Goal: Information Seeking & Learning: Check status

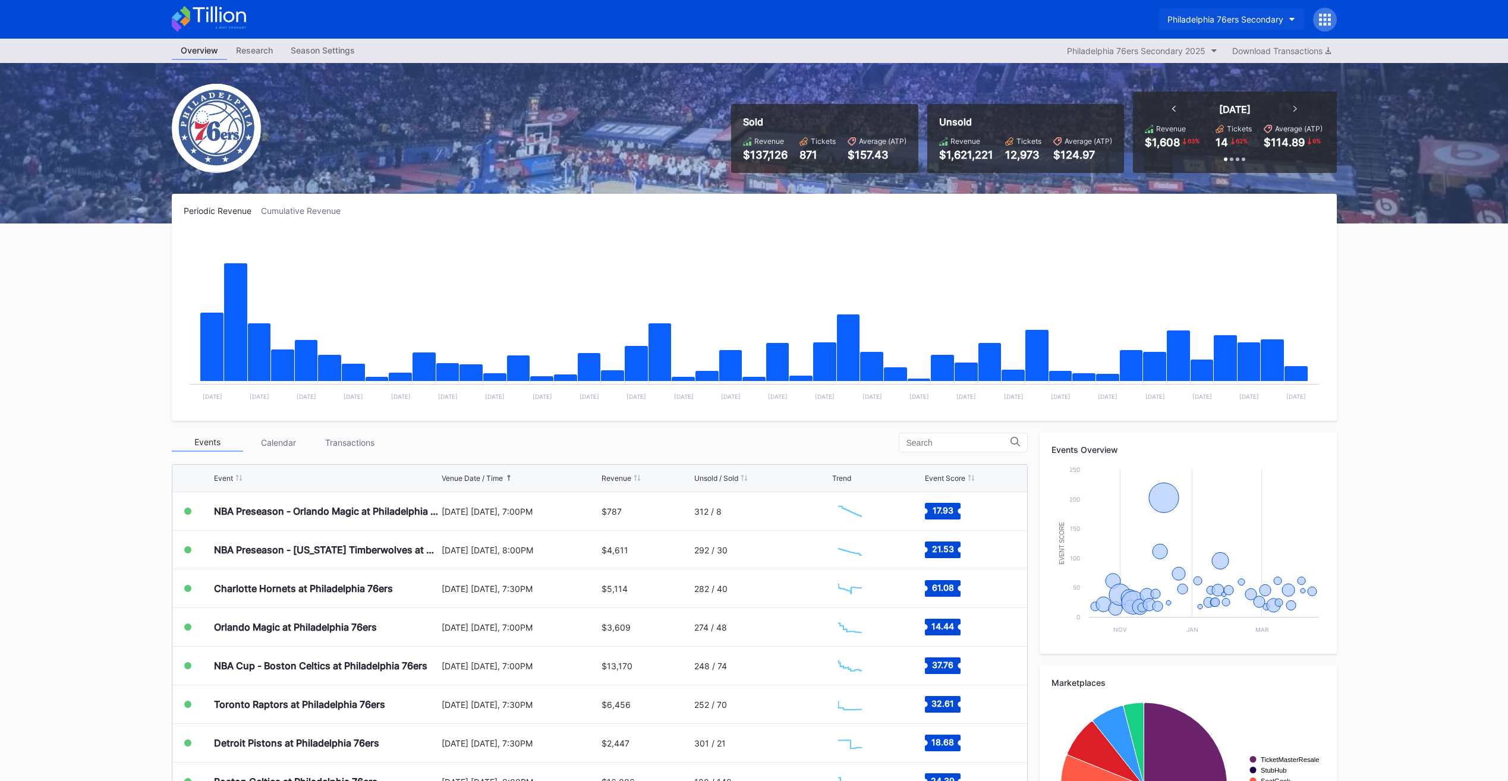
click at [1196, 27] on button "Philadelphia 76ers Secondary" at bounding box center [1232, 19] width 146 height 22
click at [1184, 76] on div "NJ Devils Hockey Secondary" at bounding box center [1224, 75] width 114 height 10
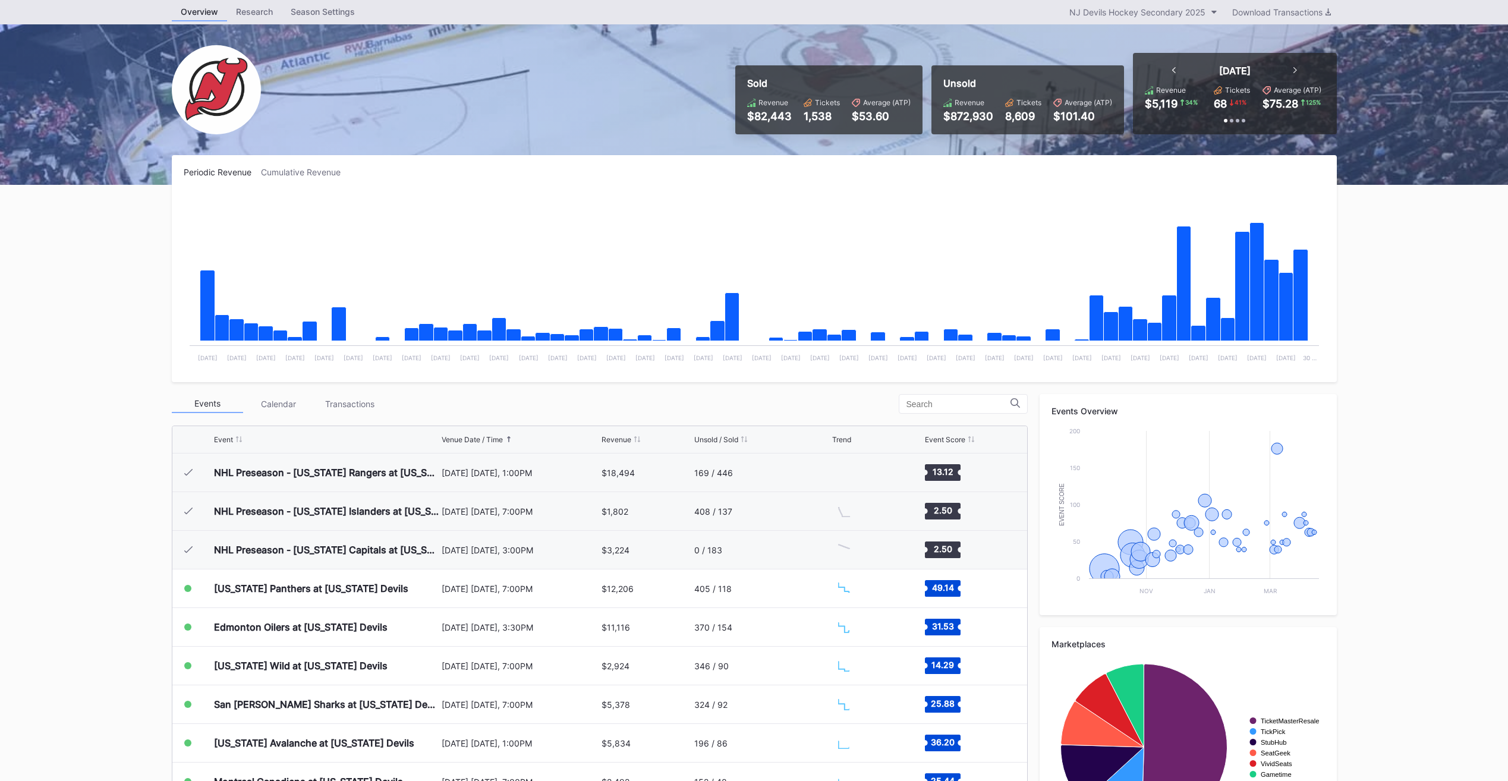
scroll to position [116, 0]
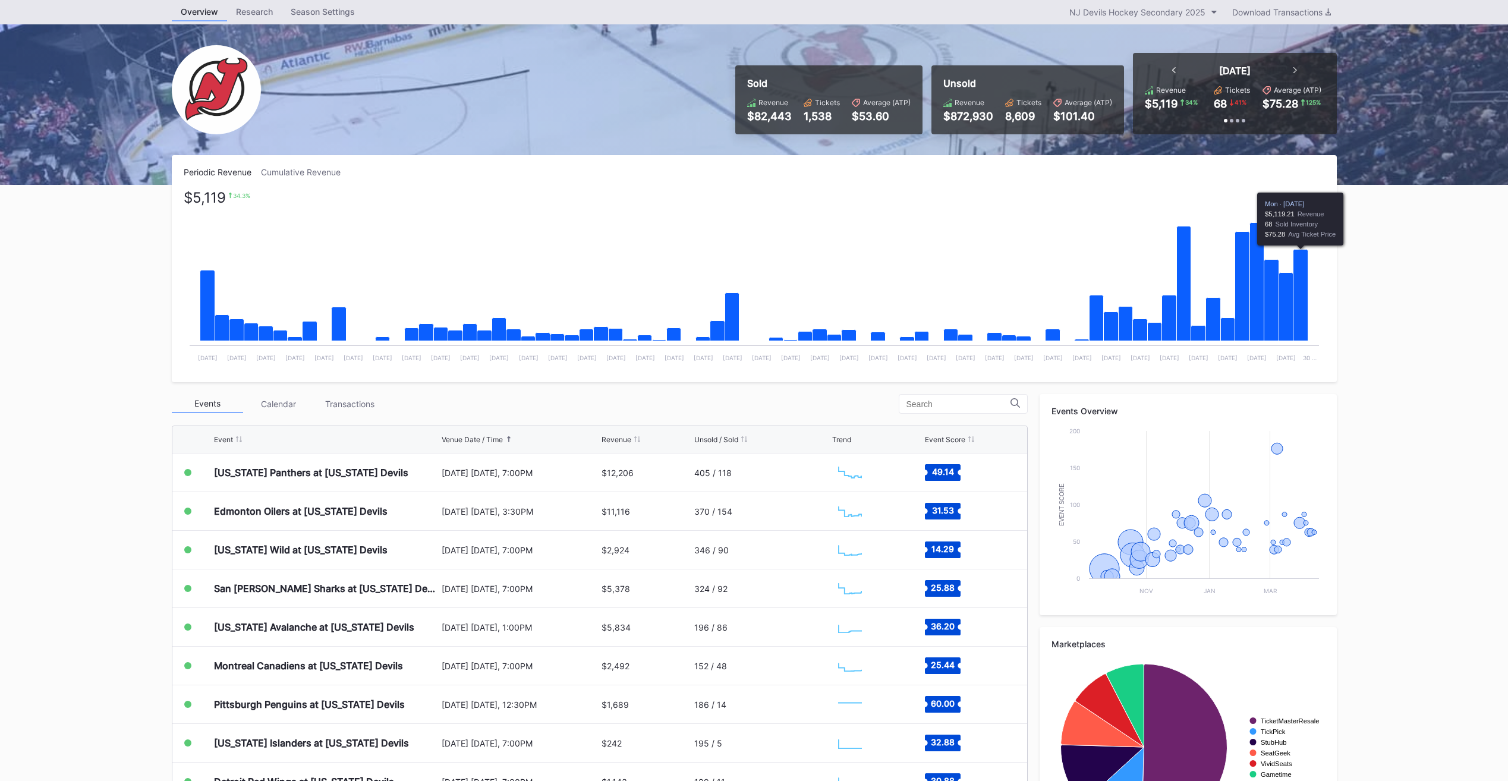
click at [1303, 304] on icon "Chart title" at bounding box center [1300, 296] width 15 height 92
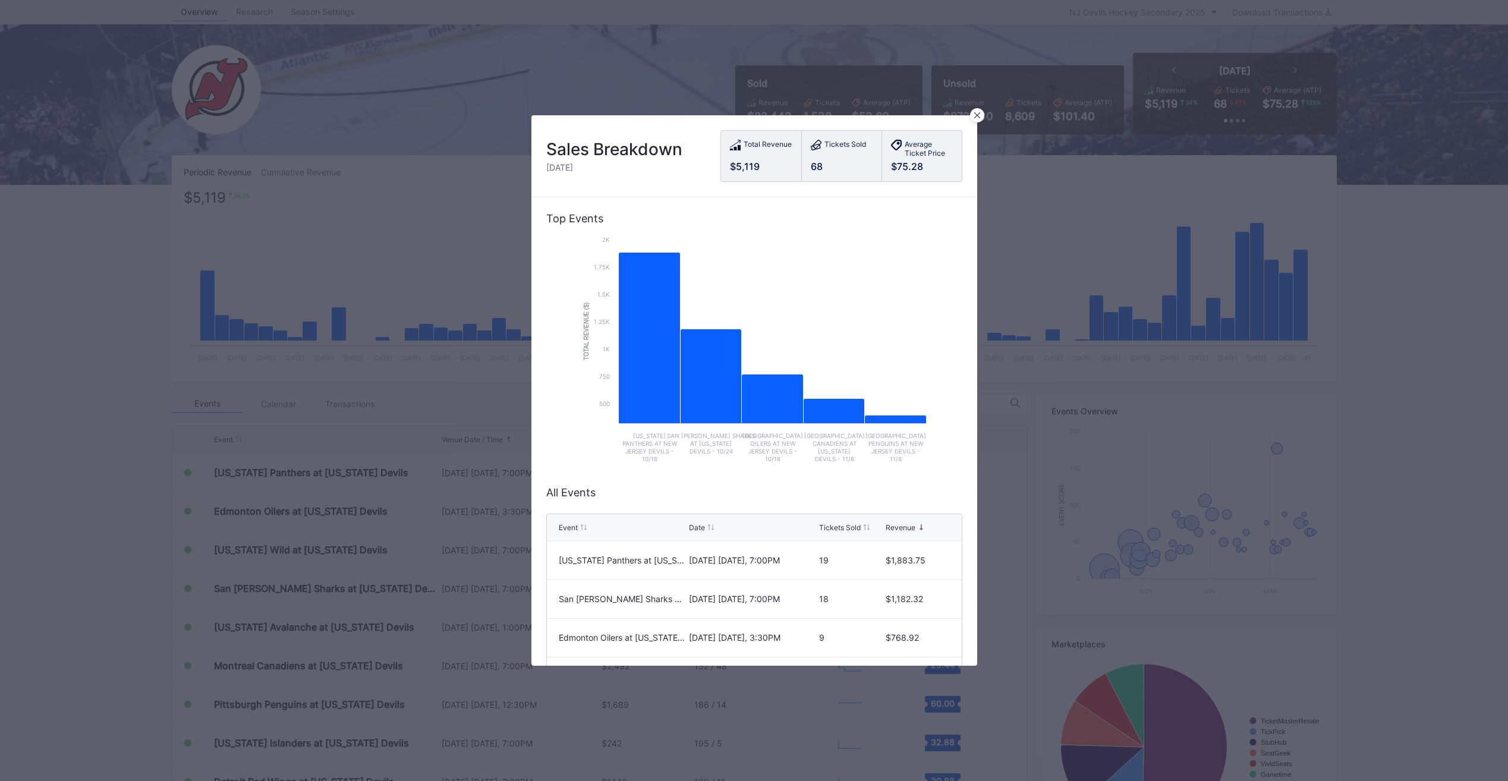
click at [972, 121] on div "Sales Breakdown Monday, Sep 29 Total Revenue $5,119 Tickets Sold 68 Average Tic…" at bounding box center [755, 156] width 446 height 82
click at [976, 120] on div at bounding box center [977, 115] width 14 height 14
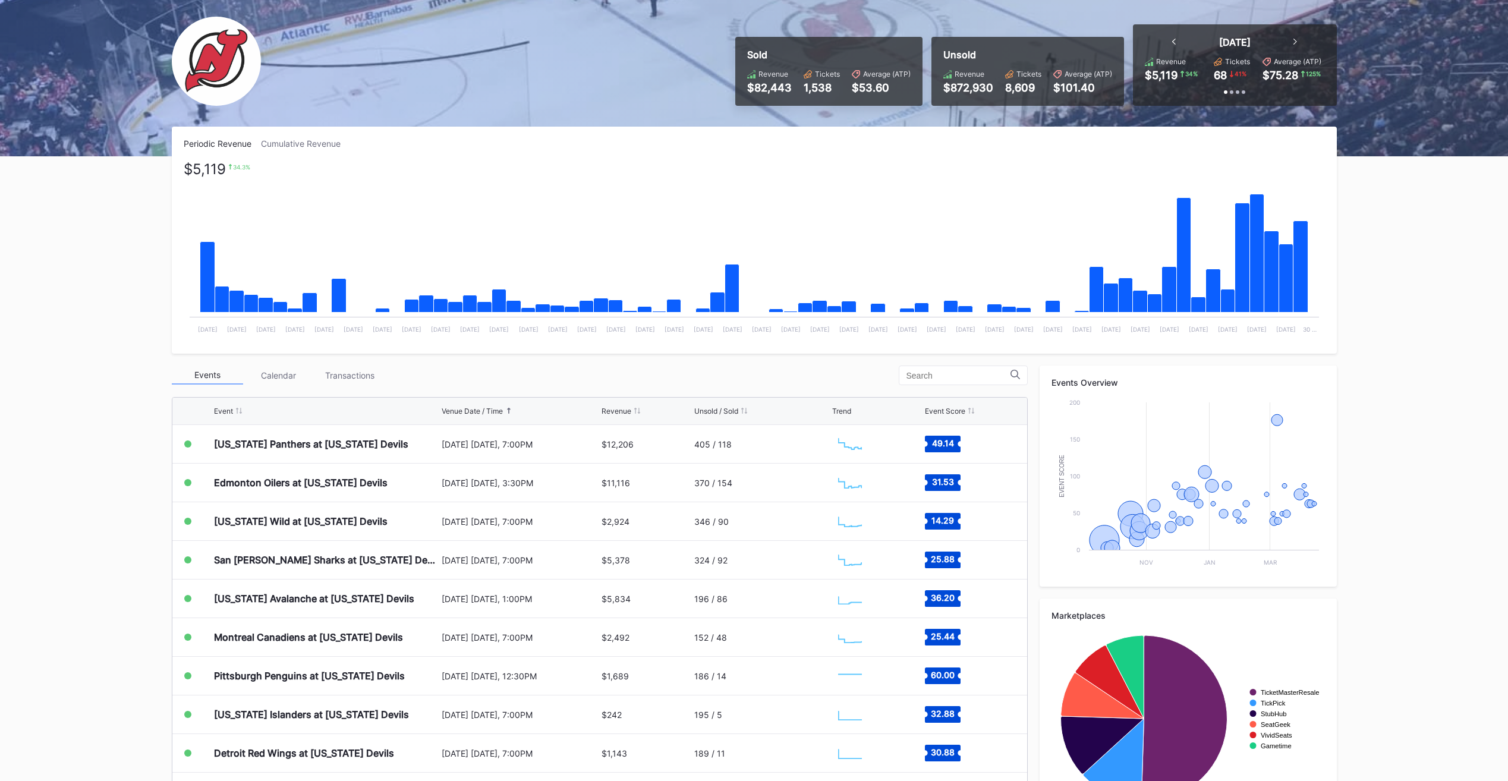
scroll to position [68, 0]
click at [540, 187] on rect "Chart title" at bounding box center [755, 252] width 1142 height 178
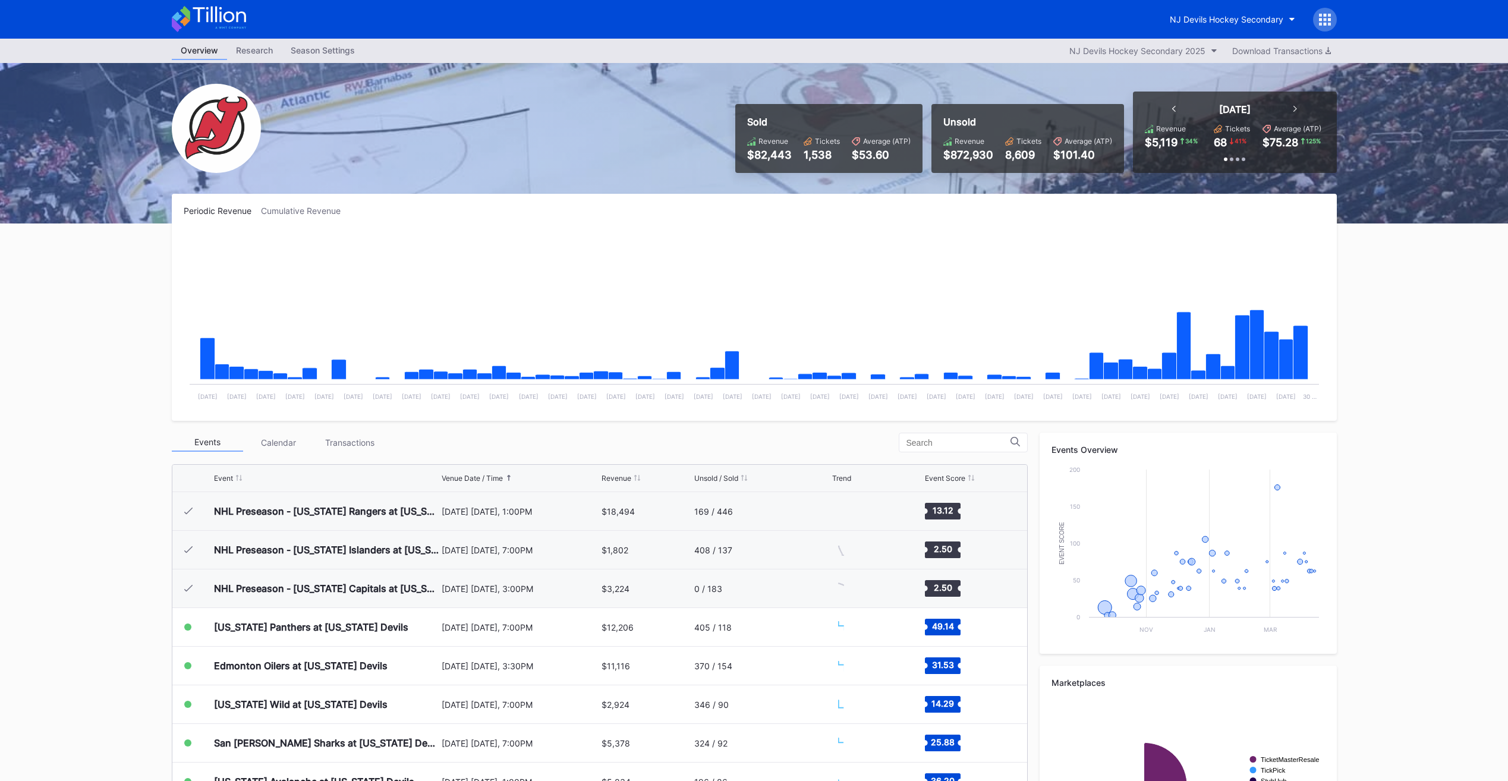
scroll to position [116, 0]
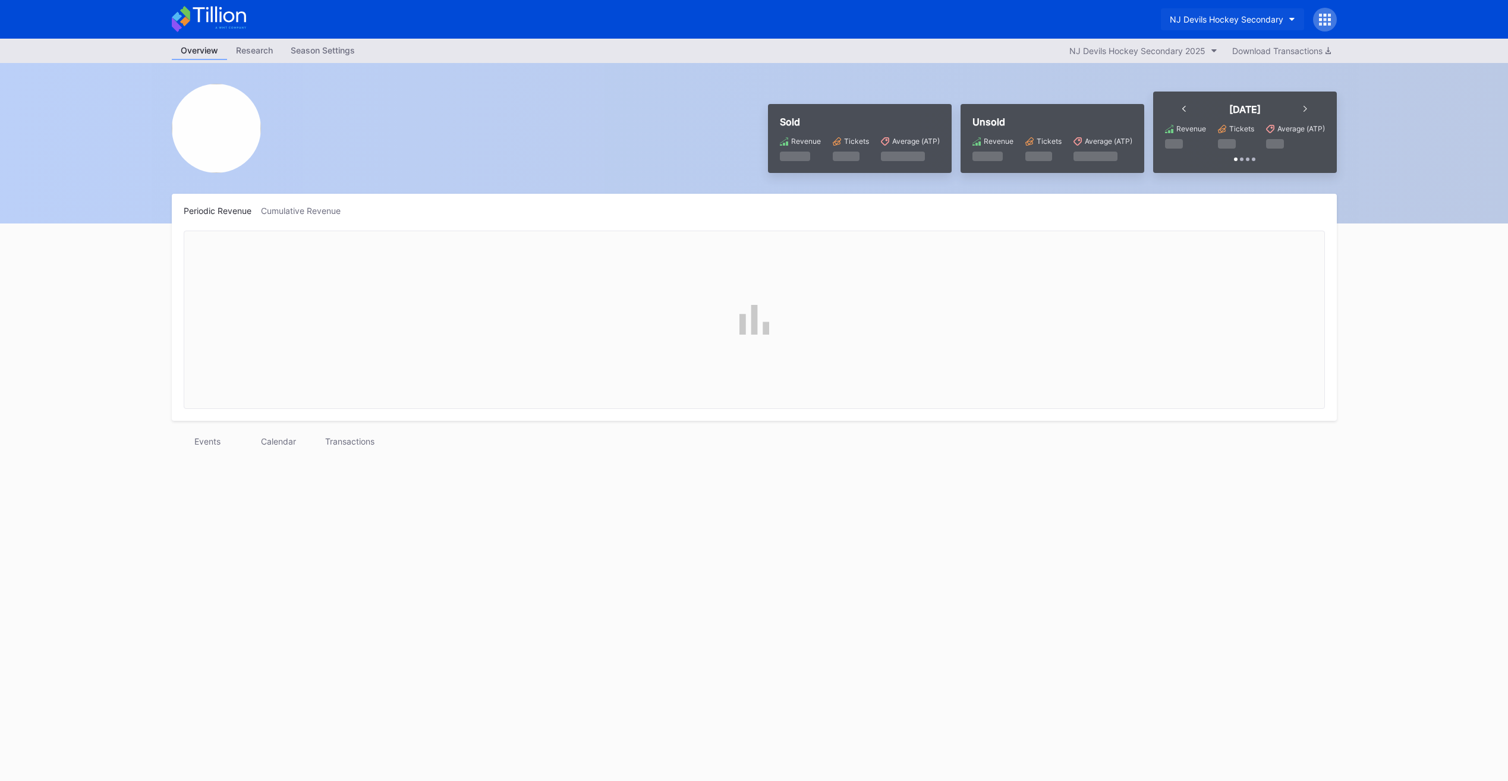
click at [1182, 17] on div "NJ Devils Hockey Secondary" at bounding box center [1227, 19] width 114 height 10
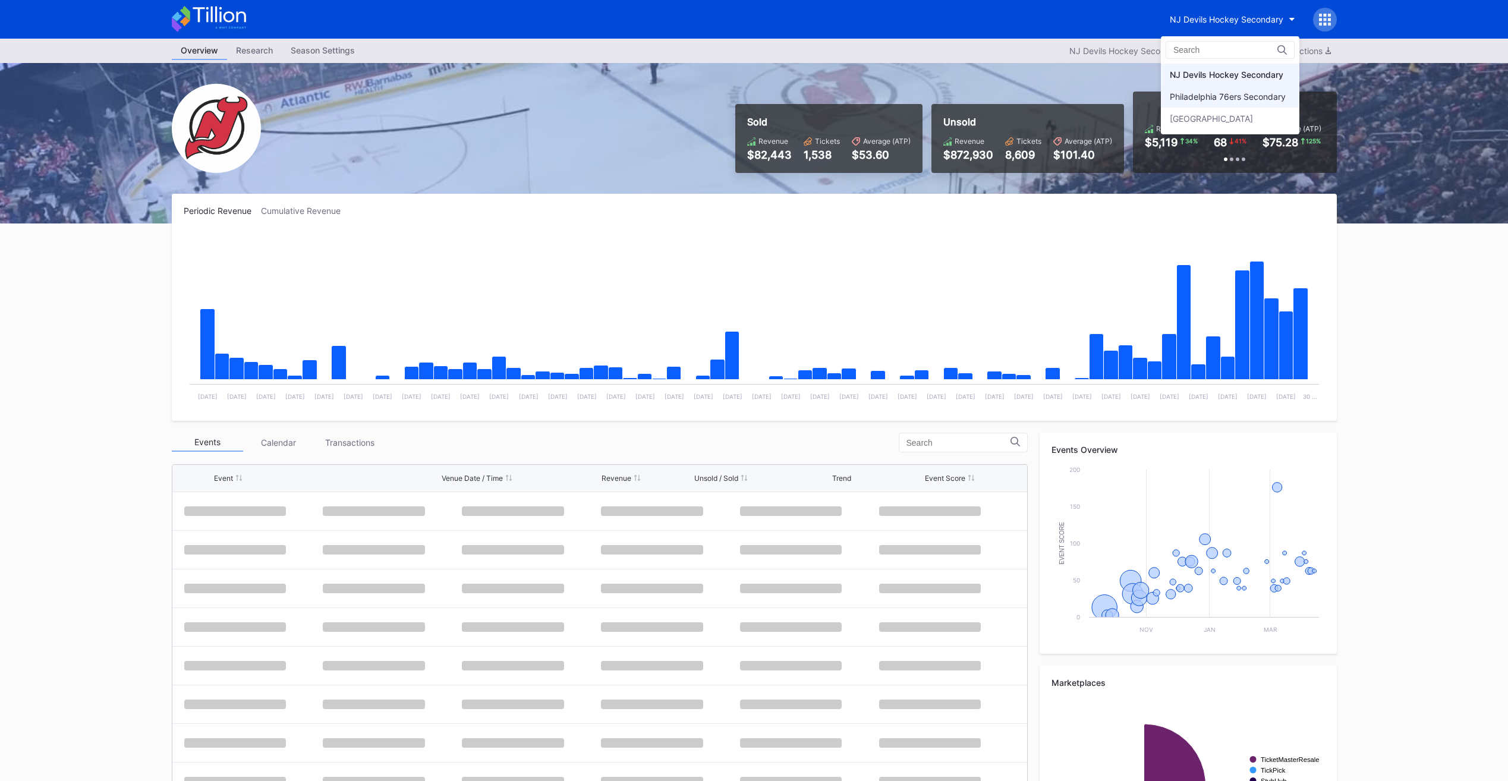
click at [1193, 101] on div "Philadelphia 76ers Secondary" at bounding box center [1228, 97] width 116 height 10
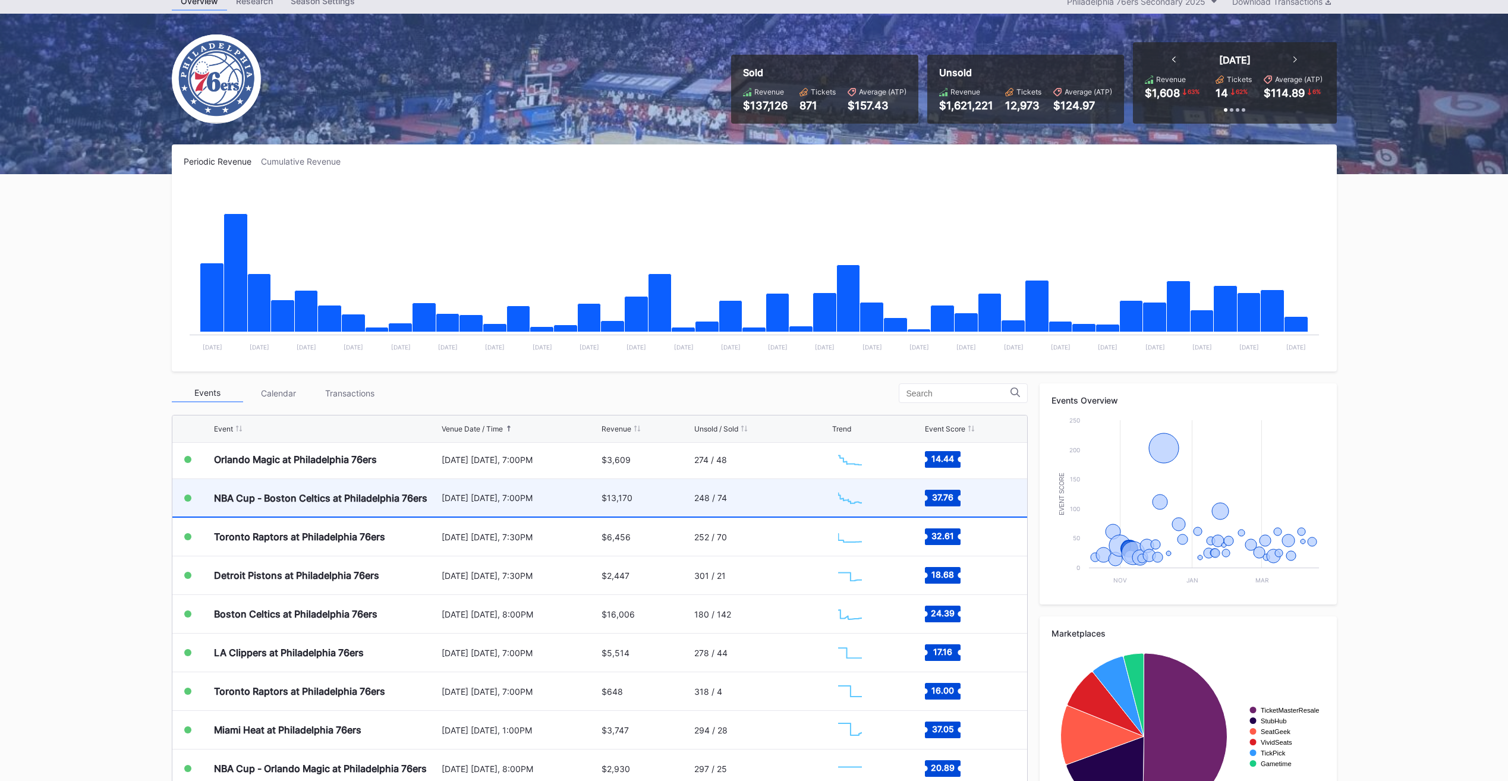
scroll to position [120, 0]
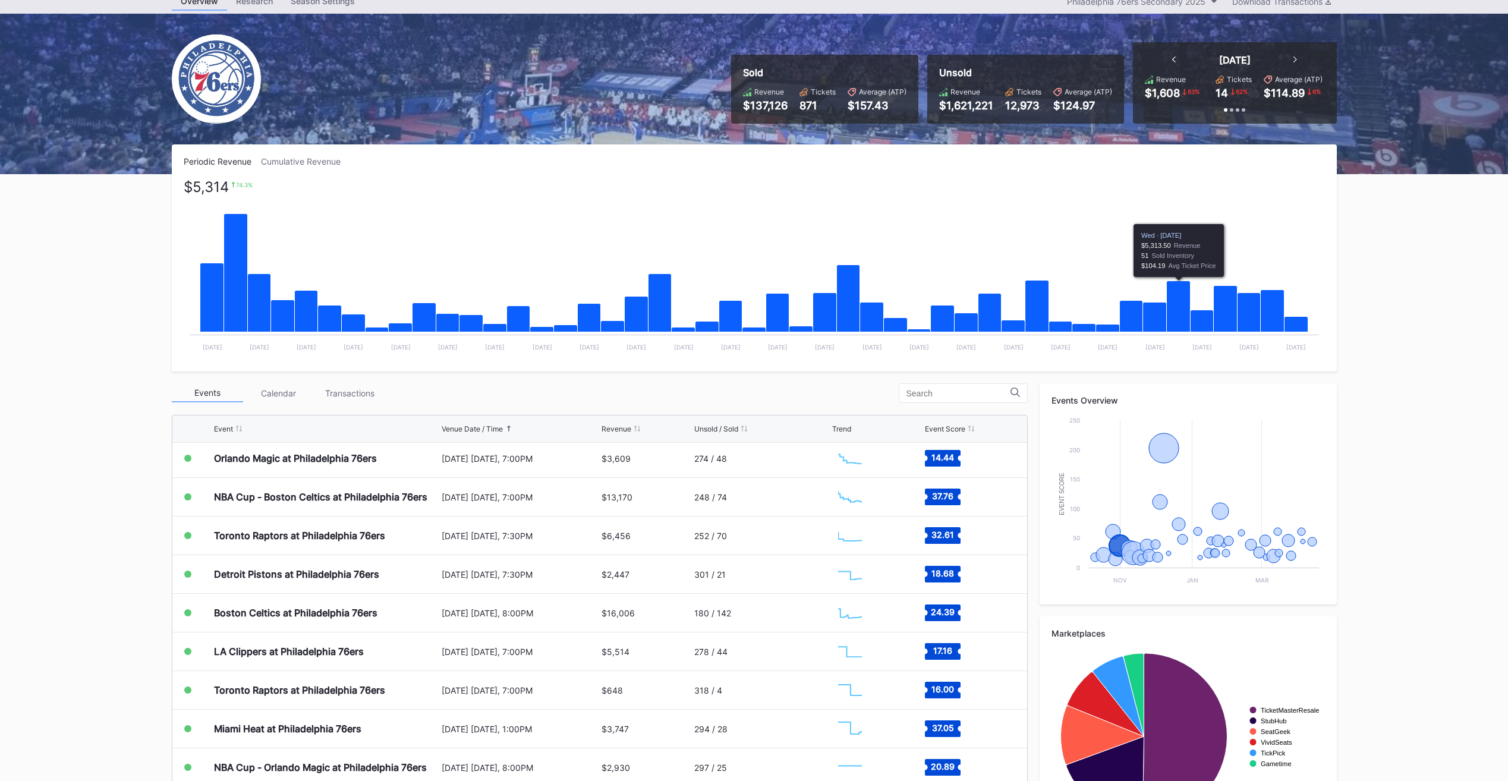
click at [1171, 309] on icon "Chart title" at bounding box center [1179, 306] width 24 height 51
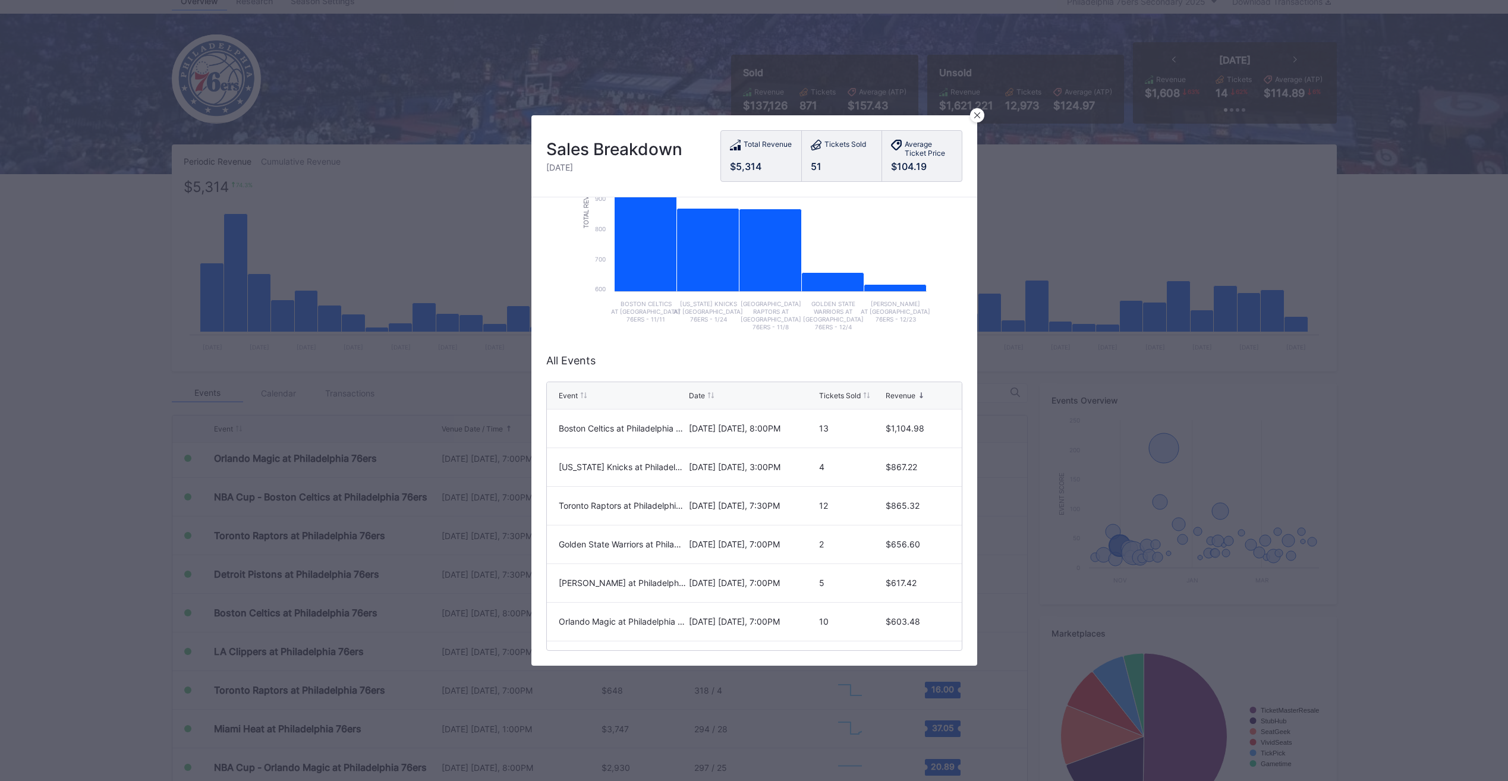
scroll to position [0, 0]
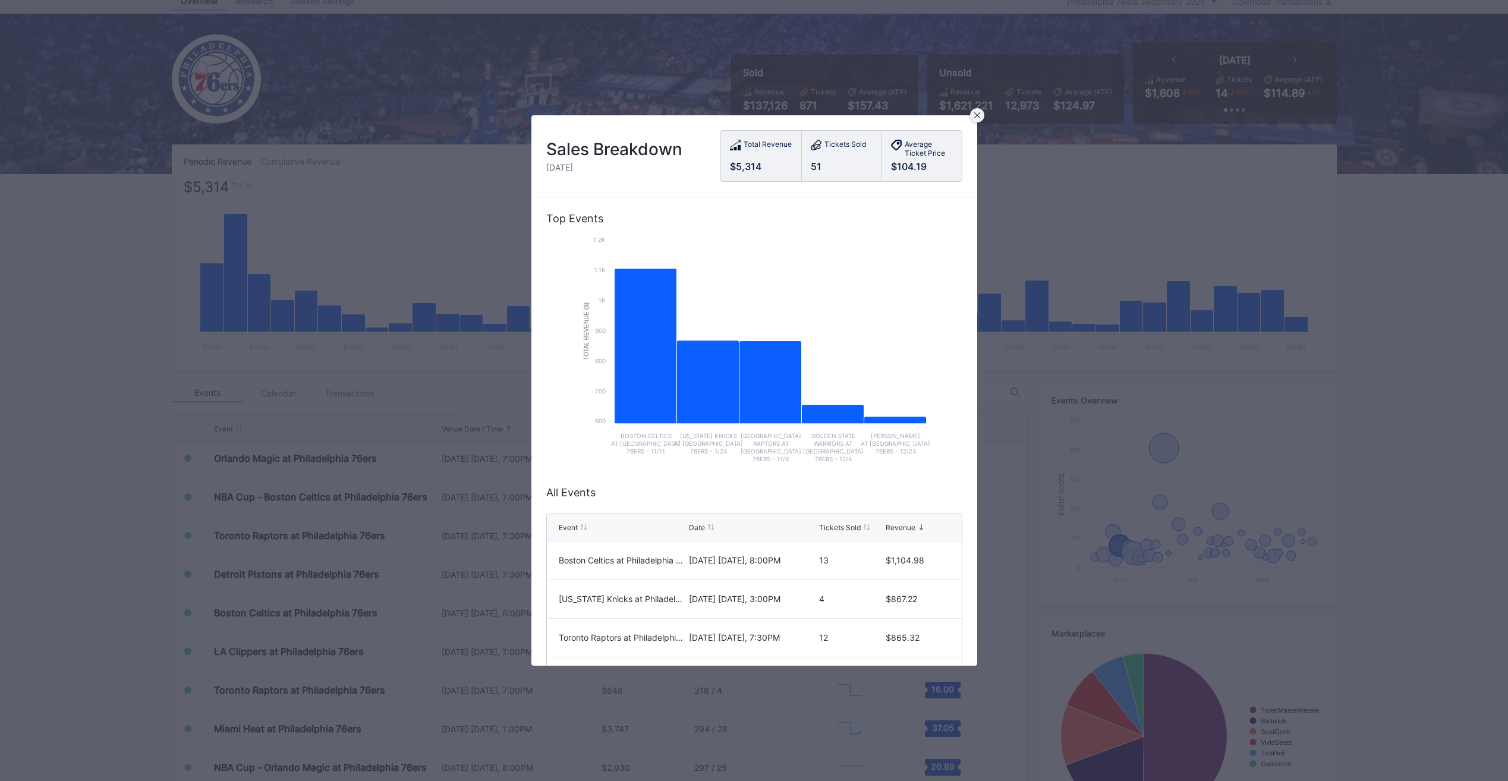
click at [977, 118] on icon at bounding box center [977, 115] width 6 height 6
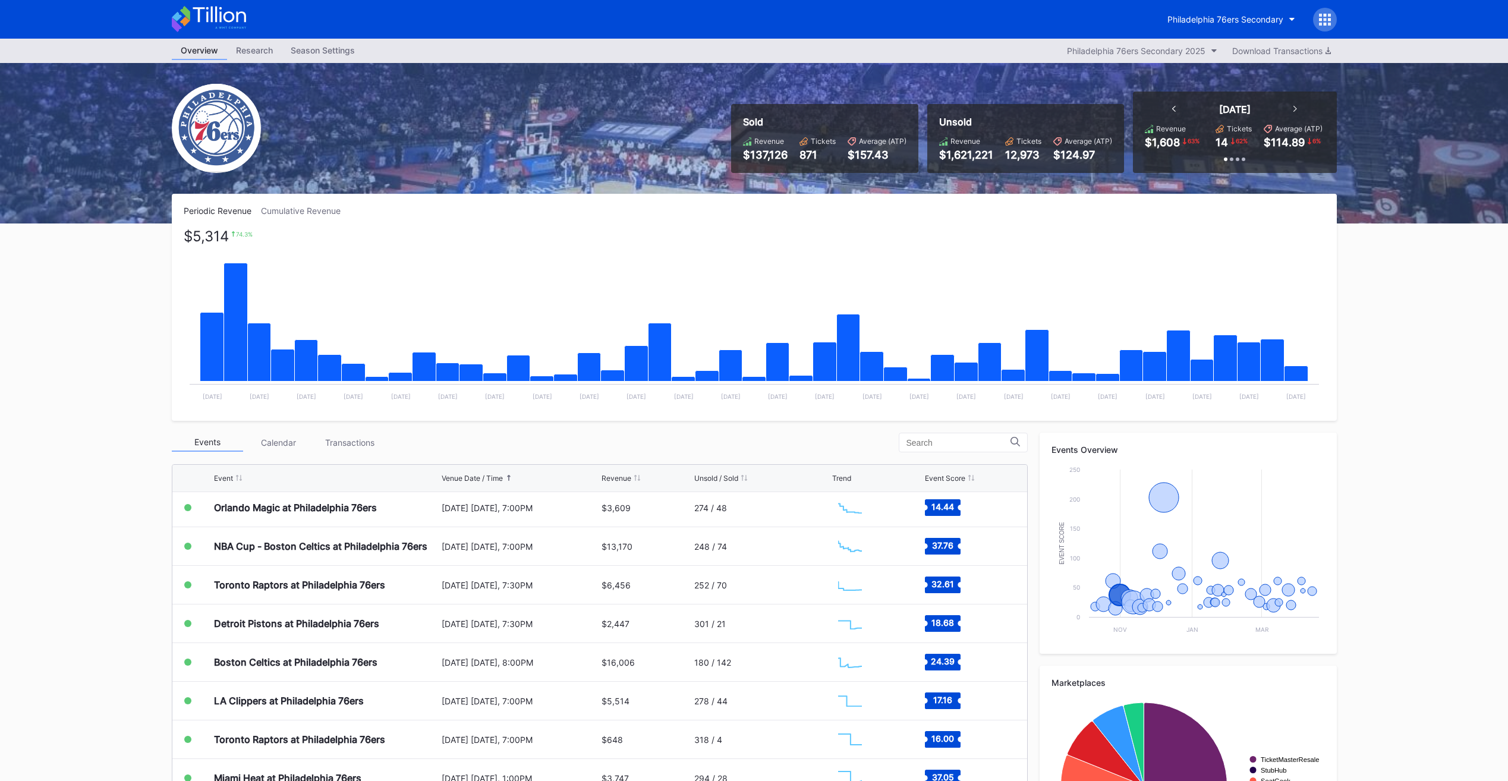
click at [1235, 283] on rect "Chart title" at bounding box center [755, 320] width 1142 height 178
click at [1171, 364] on icon "Chart title" at bounding box center [1179, 356] width 24 height 51
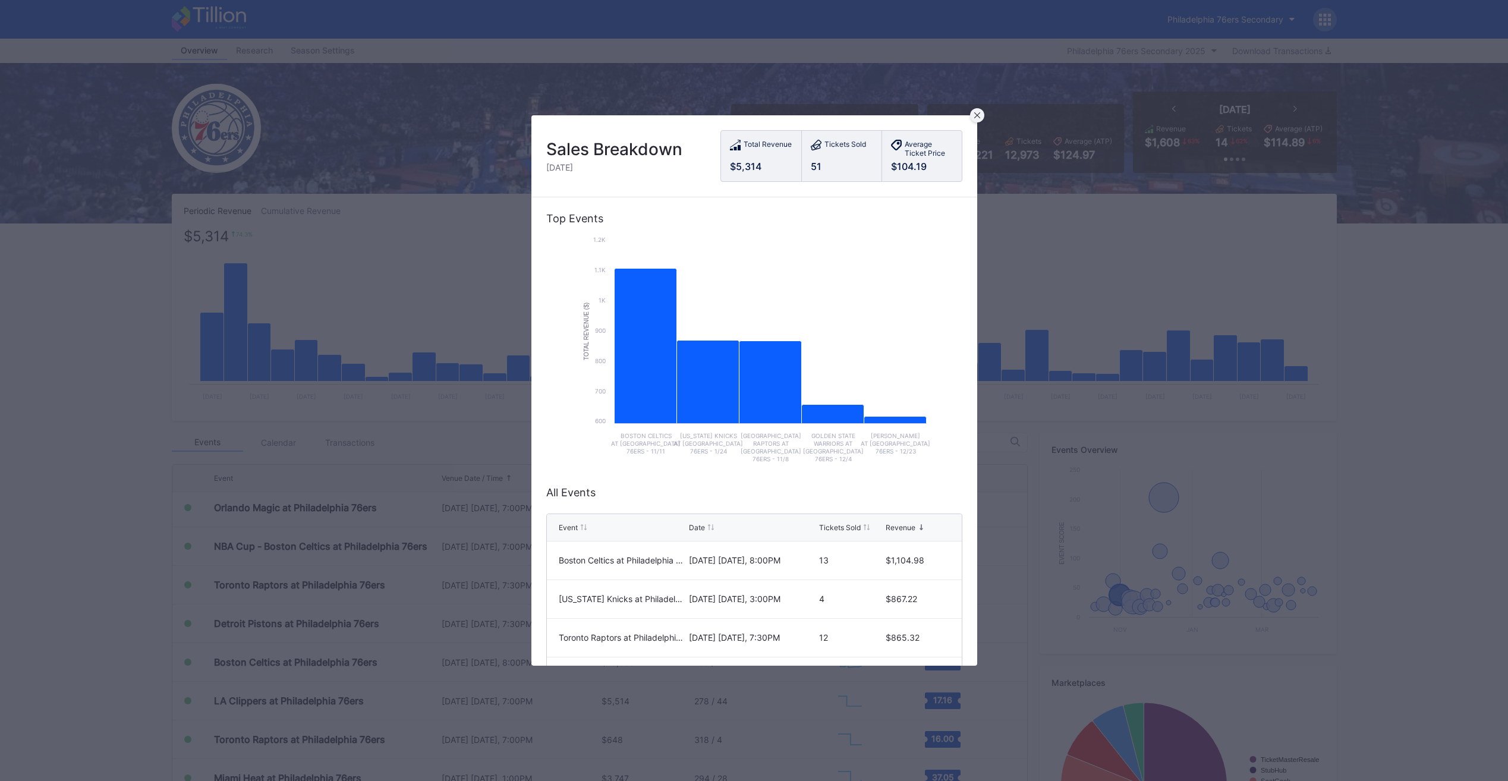
click at [977, 116] on icon at bounding box center [977, 115] width 6 height 6
